Goal: Information Seeking & Learning: Learn about a topic

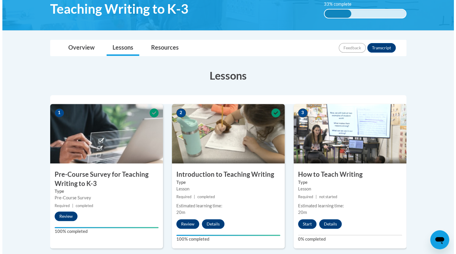
scroll to position [104, 0]
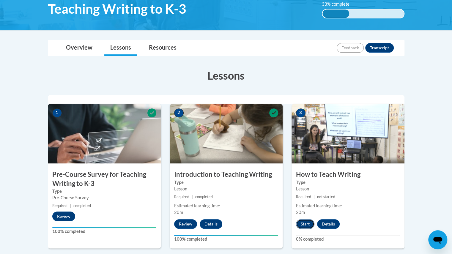
click at [302, 224] on button "Start" at bounding box center [305, 223] width 18 height 9
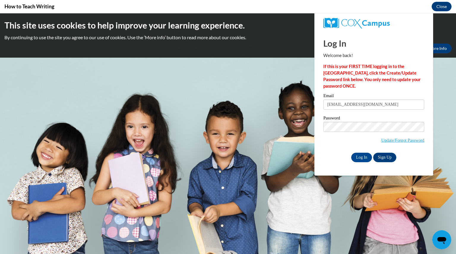
scroll to position [0, 0]
click at [362, 159] on input "Log In" at bounding box center [361, 157] width 21 height 9
